Goal: Complete application form

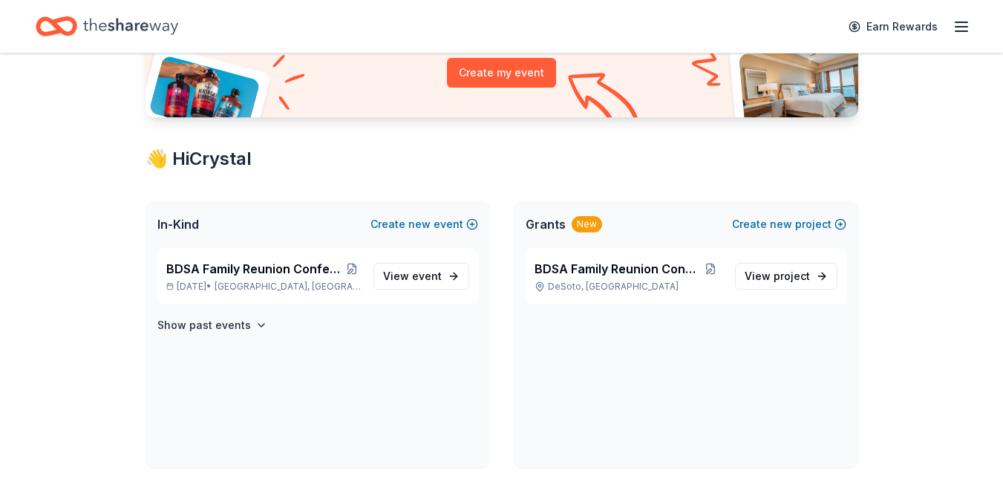
scroll to position [186, 0]
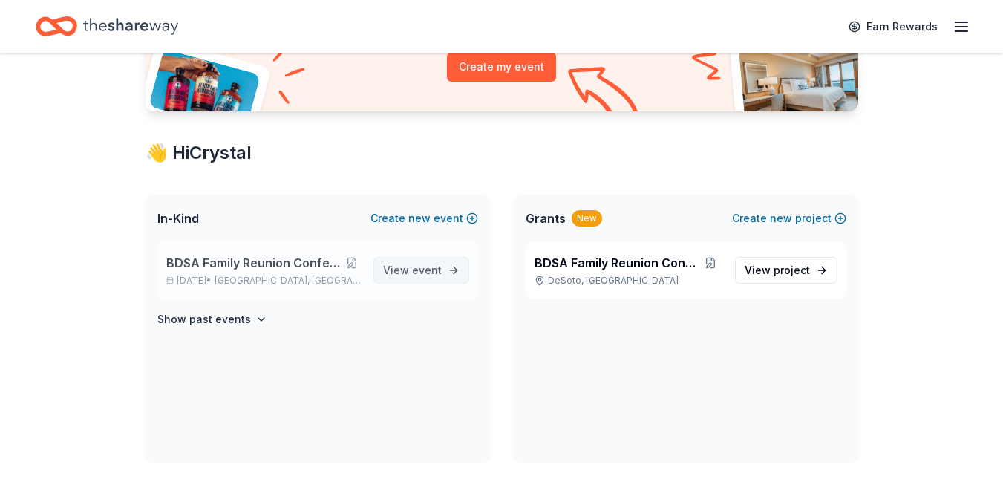
click at [425, 277] on span "View event" at bounding box center [412, 270] width 59 height 18
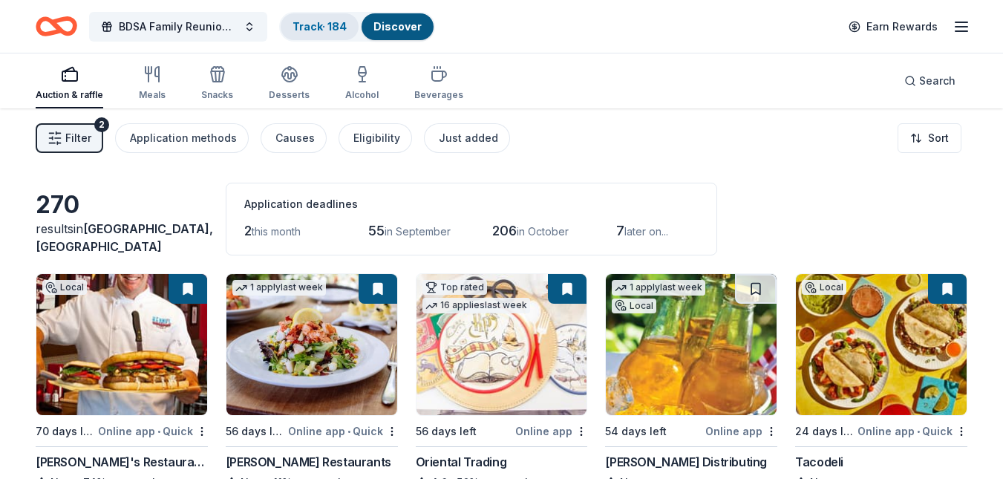
click at [328, 24] on link "Track · 184" at bounding box center [319, 26] width 54 height 13
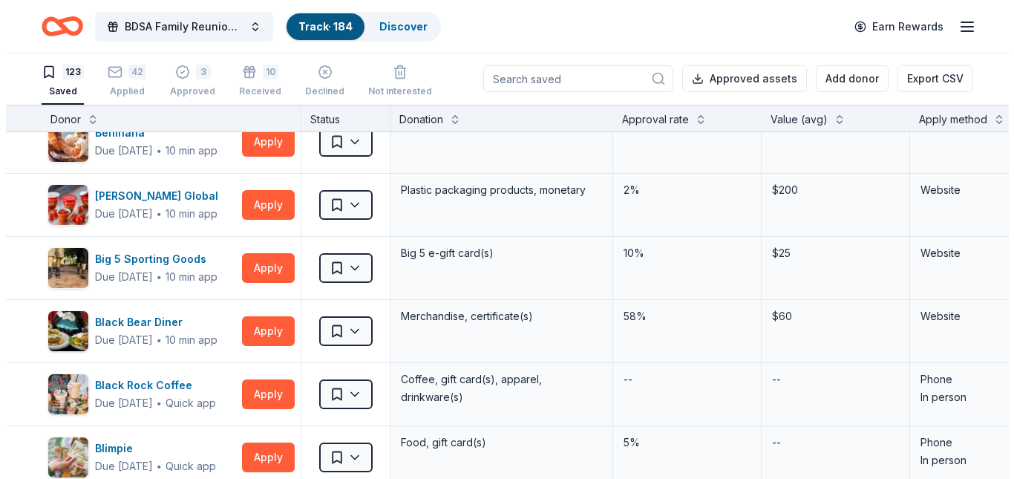
scroll to position [339, 0]
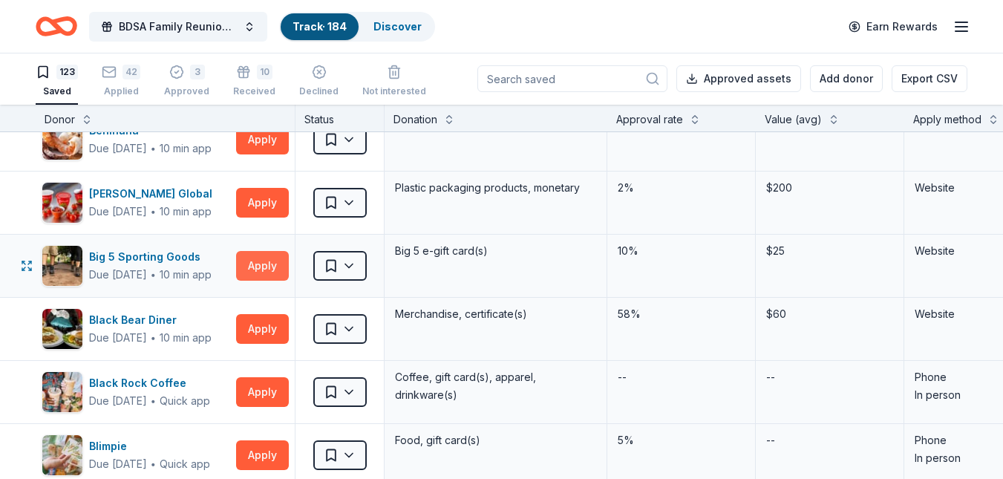
click at [266, 261] on button "Apply" at bounding box center [262, 266] width 53 height 30
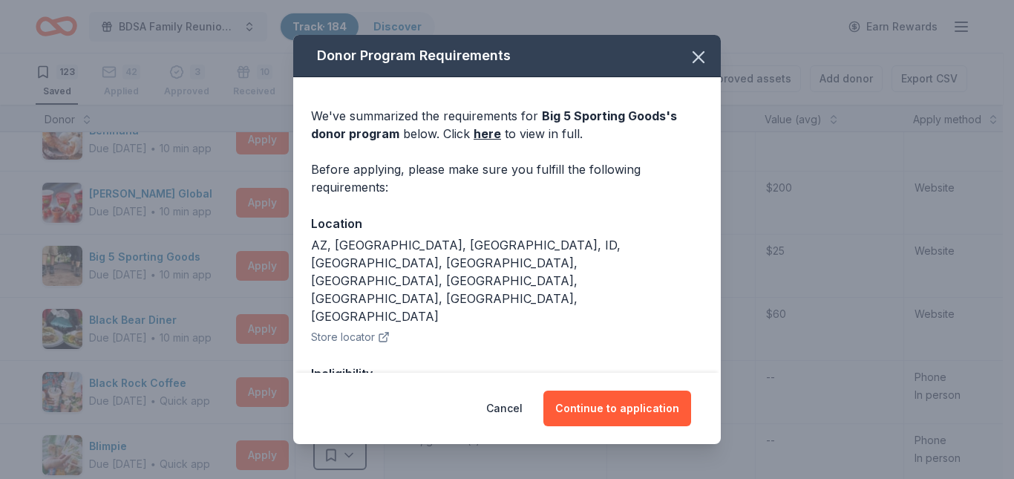
click at [711, 328] on div "Donor Program Requirements We've summarized the requirements for Big 5 Sporting…" at bounding box center [507, 204] width 428 height 339
click at [607, 413] on button "Continue to application" at bounding box center [617, 408] width 148 height 36
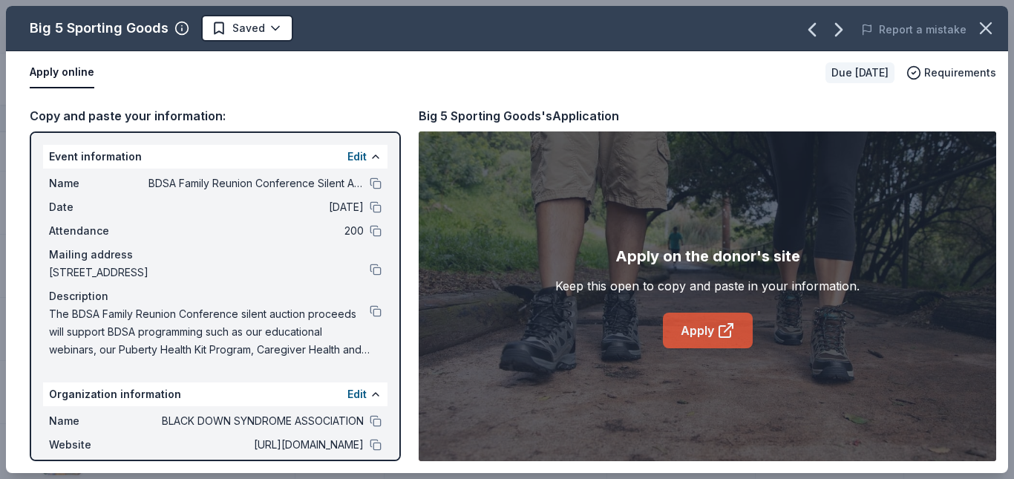
click at [677, 330] on link "Apply" at bounding box center [708, 331] width 90 height 36
